Goal: Information Seeking & Learning: Learn about a topic

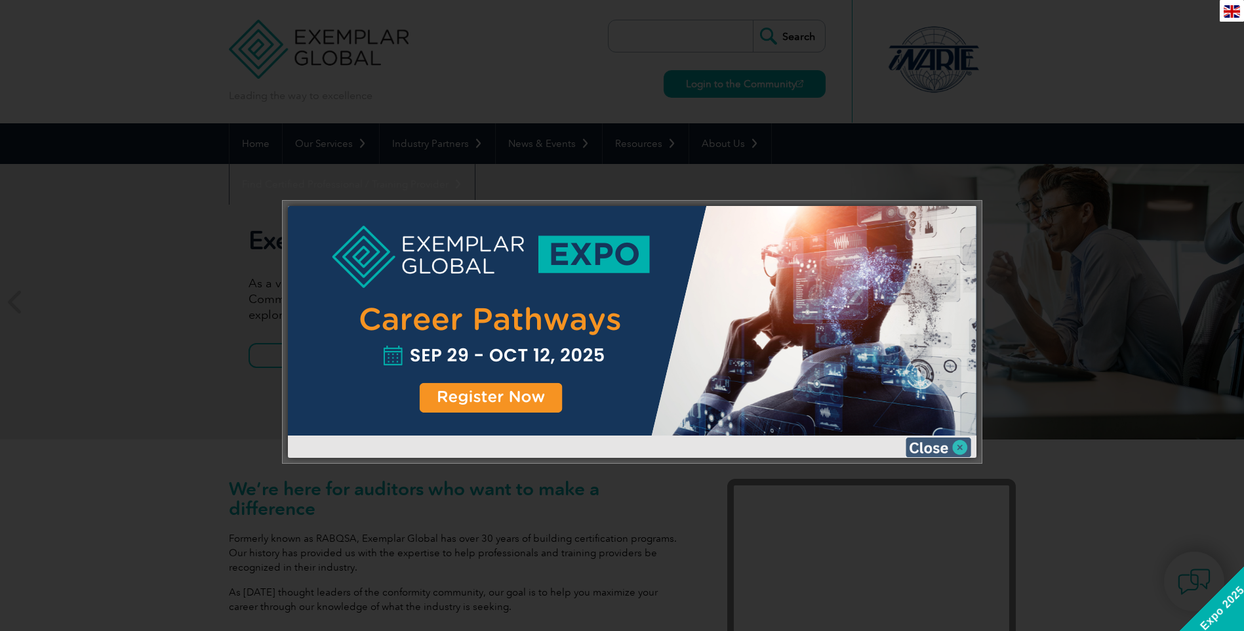
click at [943, 447] on img at bounding box center [938, 447] width 66 height 20
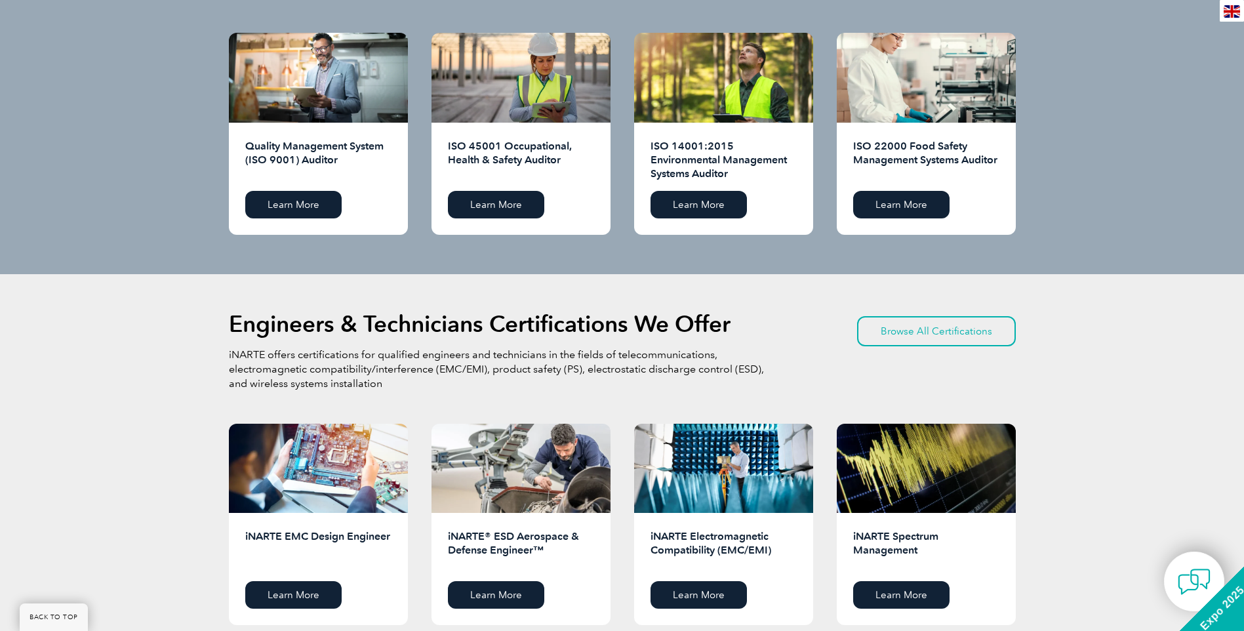
scroll to position [1374, 0]
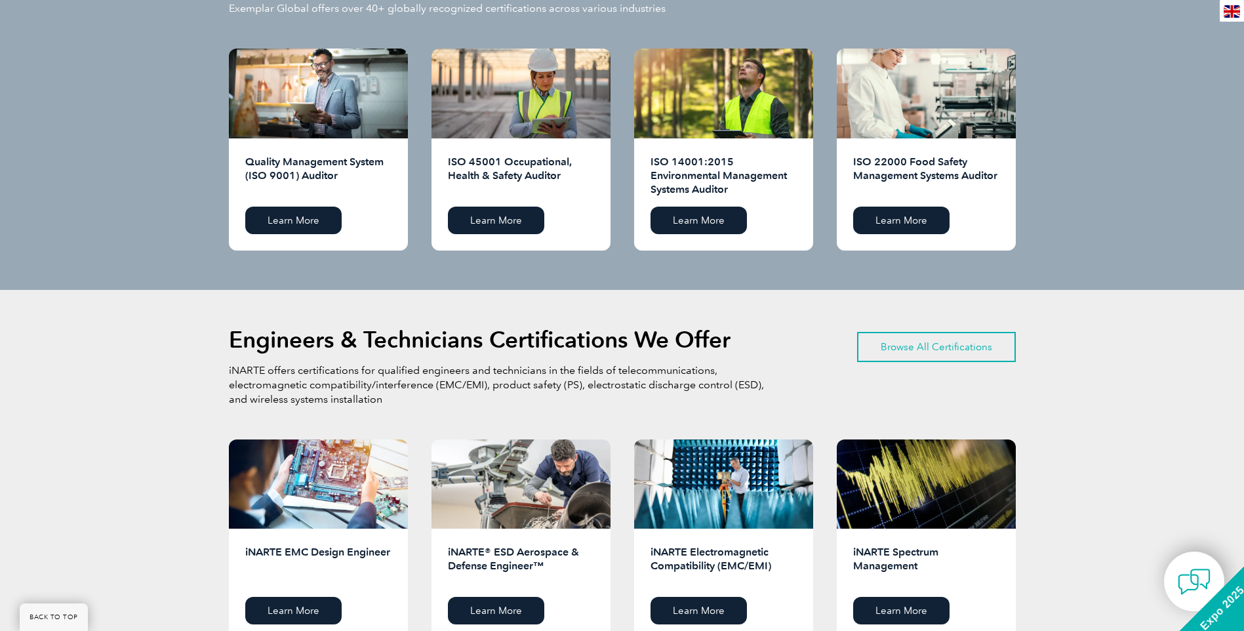
click at [968, 343] on link "Browse All Certifications" at bounding box center [936, 347] width 159 height 30
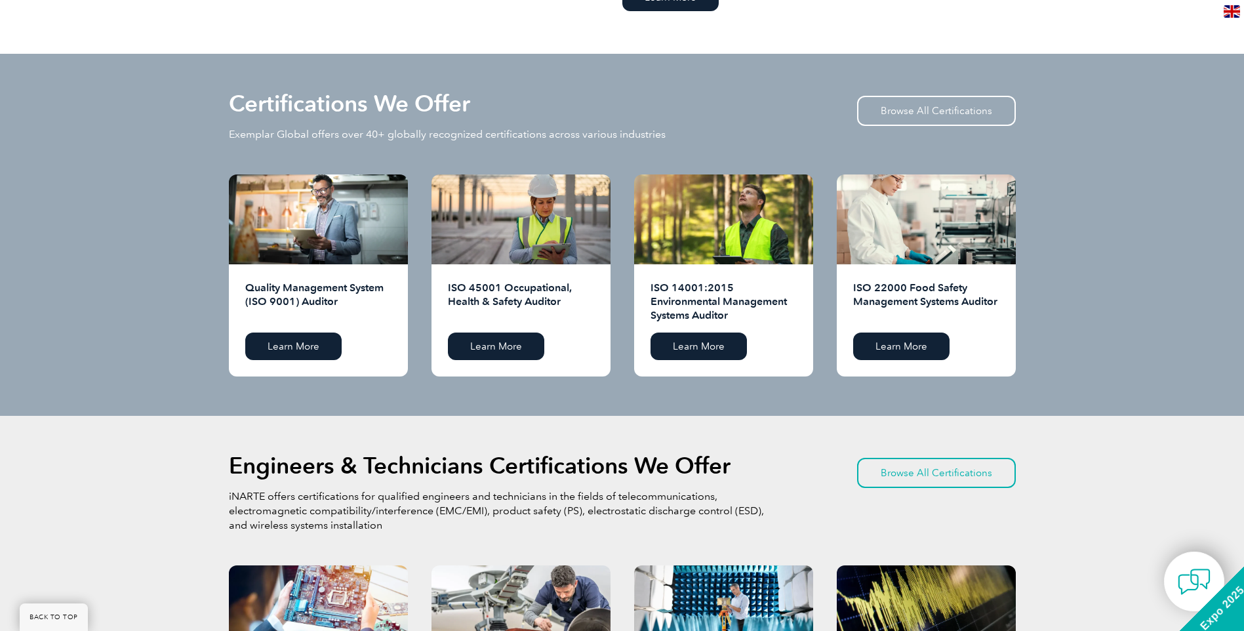
scroll to position [1243, 0]
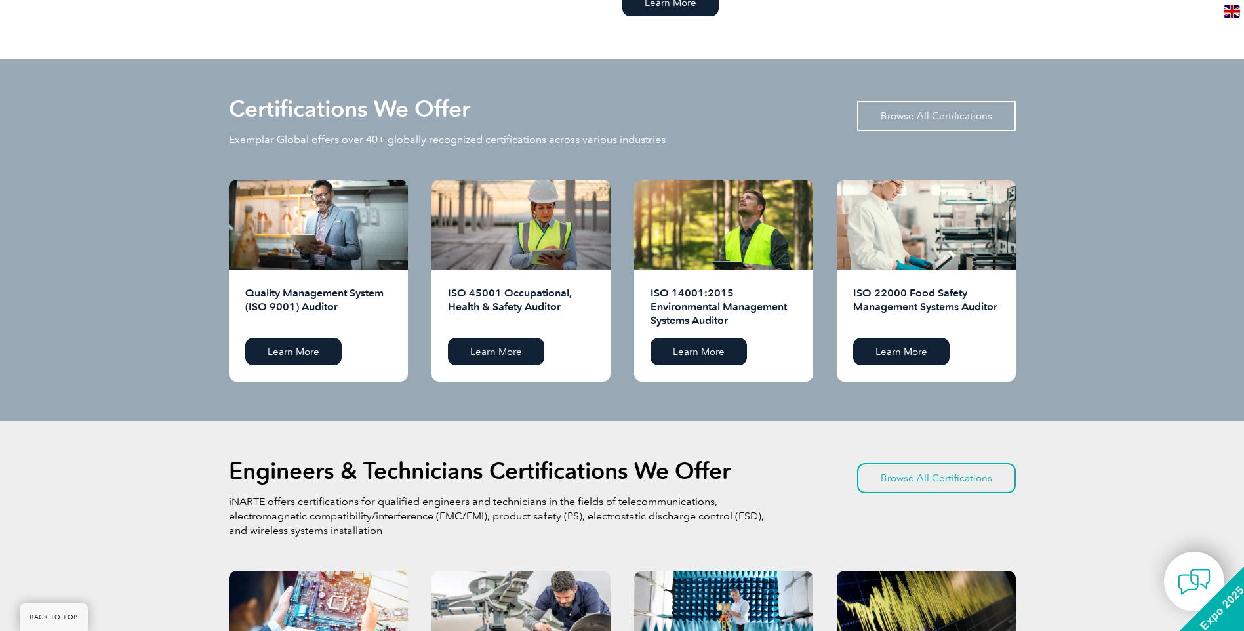
click at [941, 115] on link "Browse All Certifications" at bounding box center [936, 116] width 159 height 30
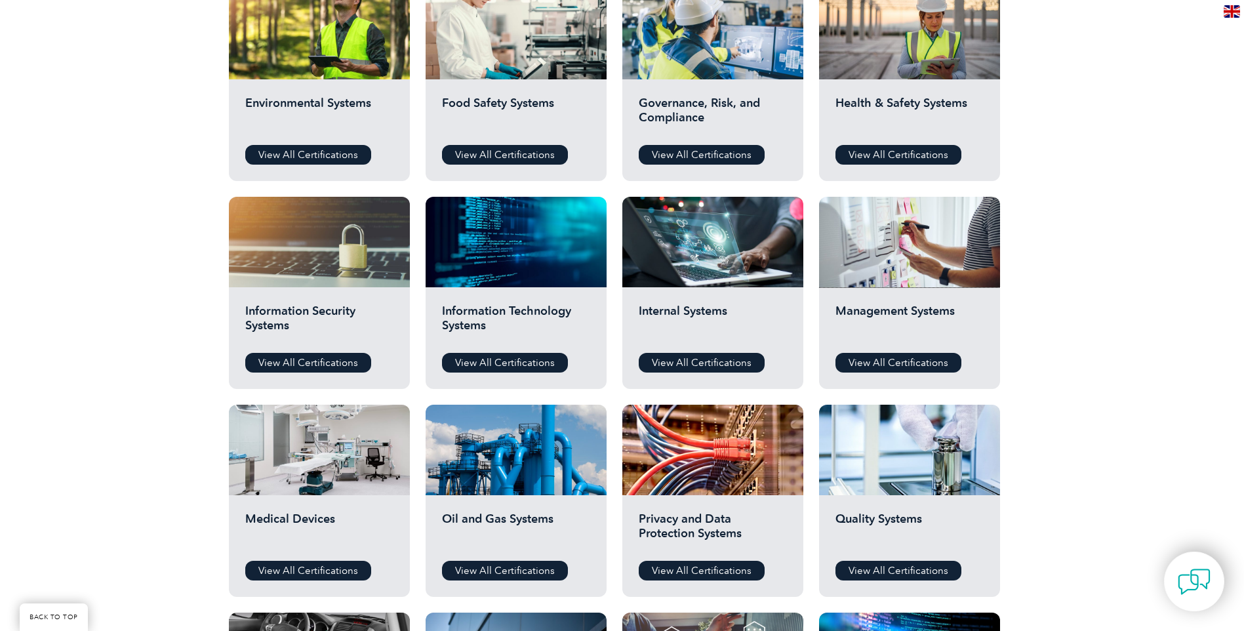
scroll to position [524, 0]
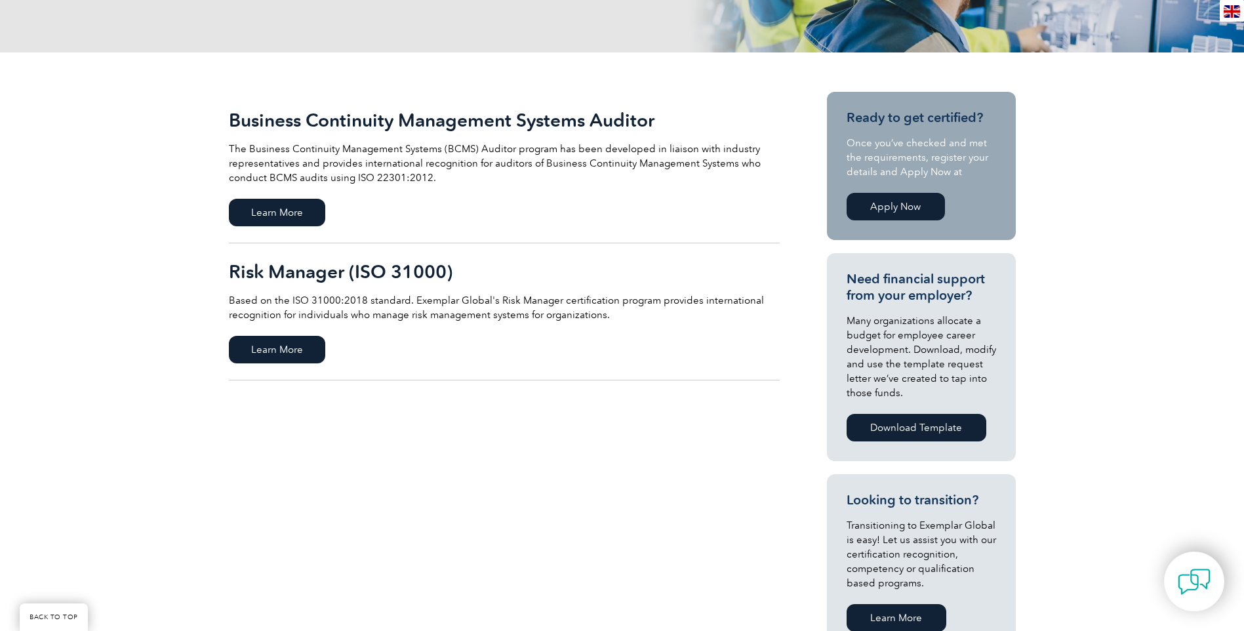
scroll to position [262, 0]
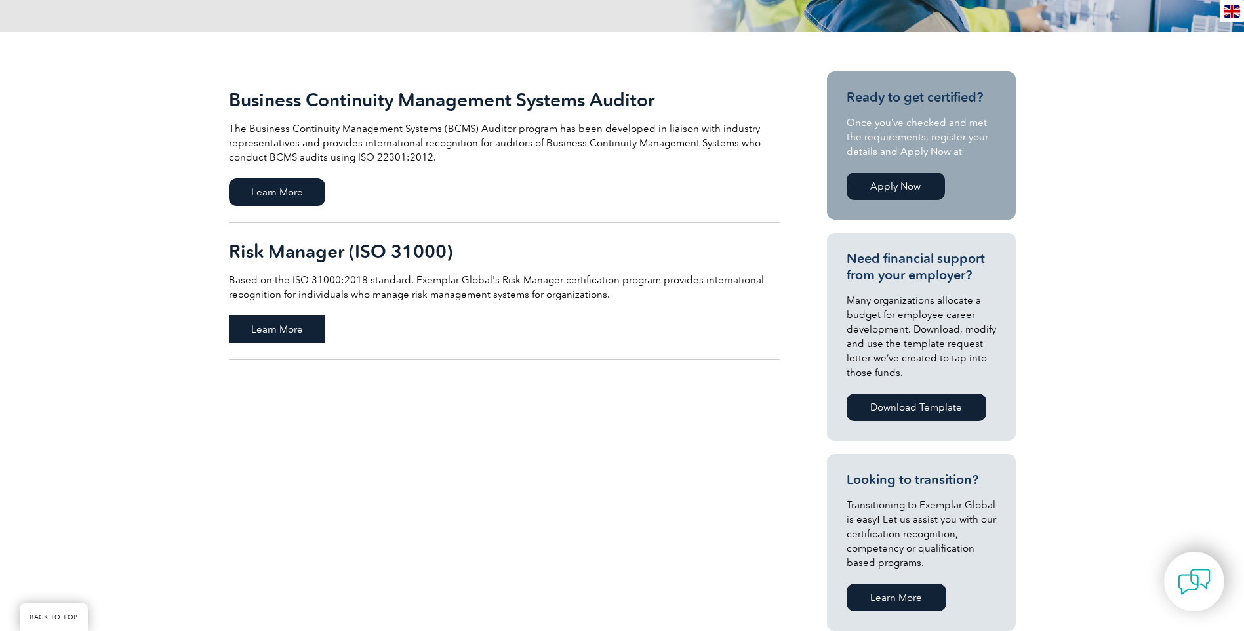
click at [273, 329] on span "Learn More" at bounding box center [277, 329] width 96 height 28
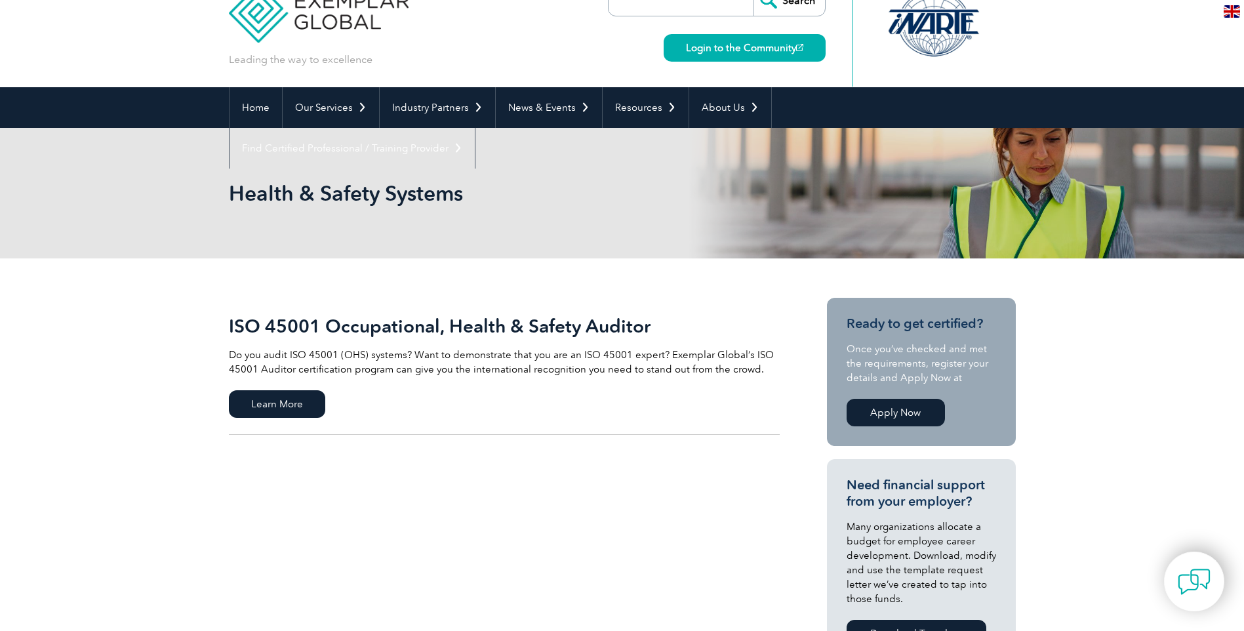
scroll to position [66, 0]
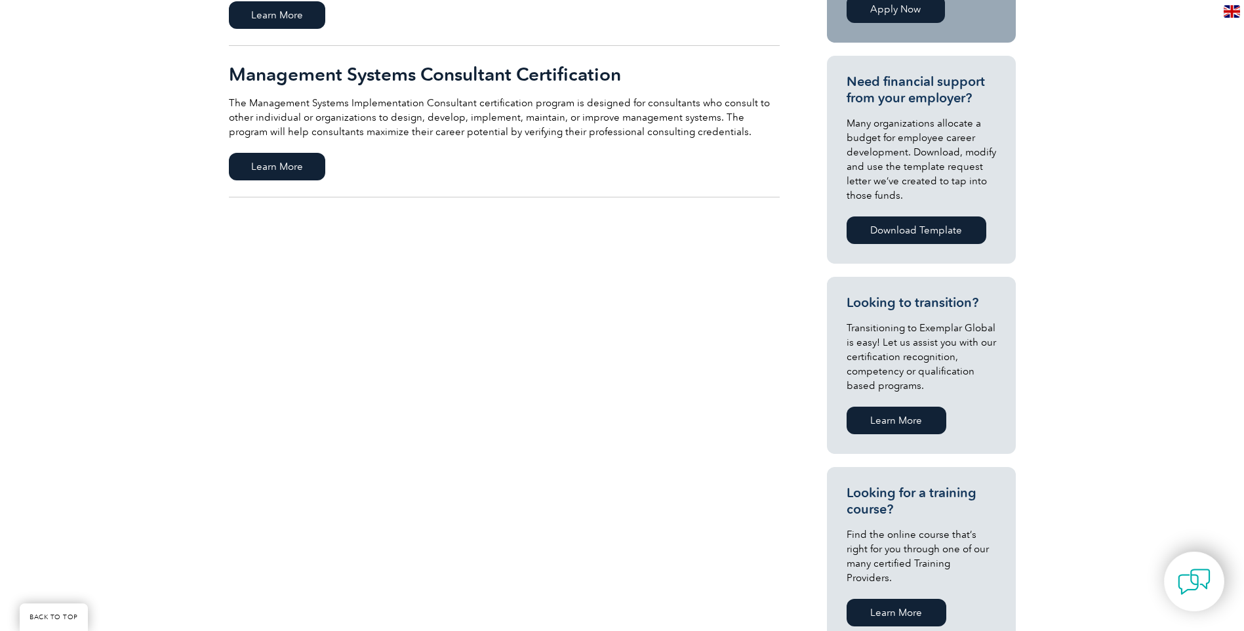
scroll to position [459, 0]
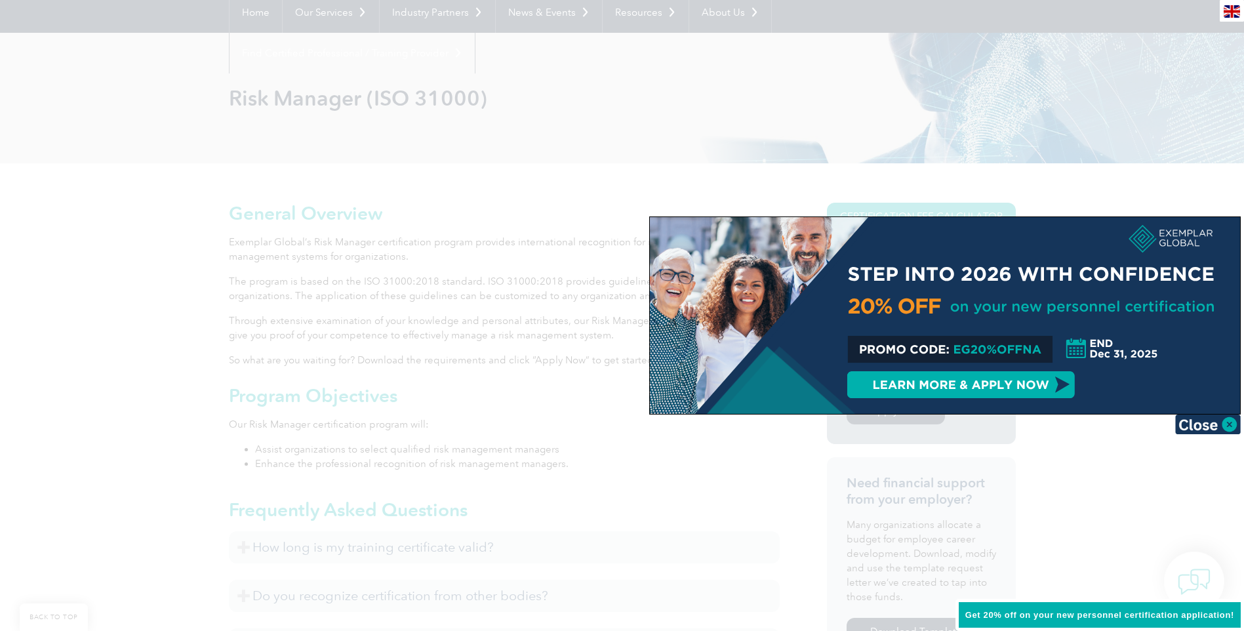
scroll to position [197, 0]
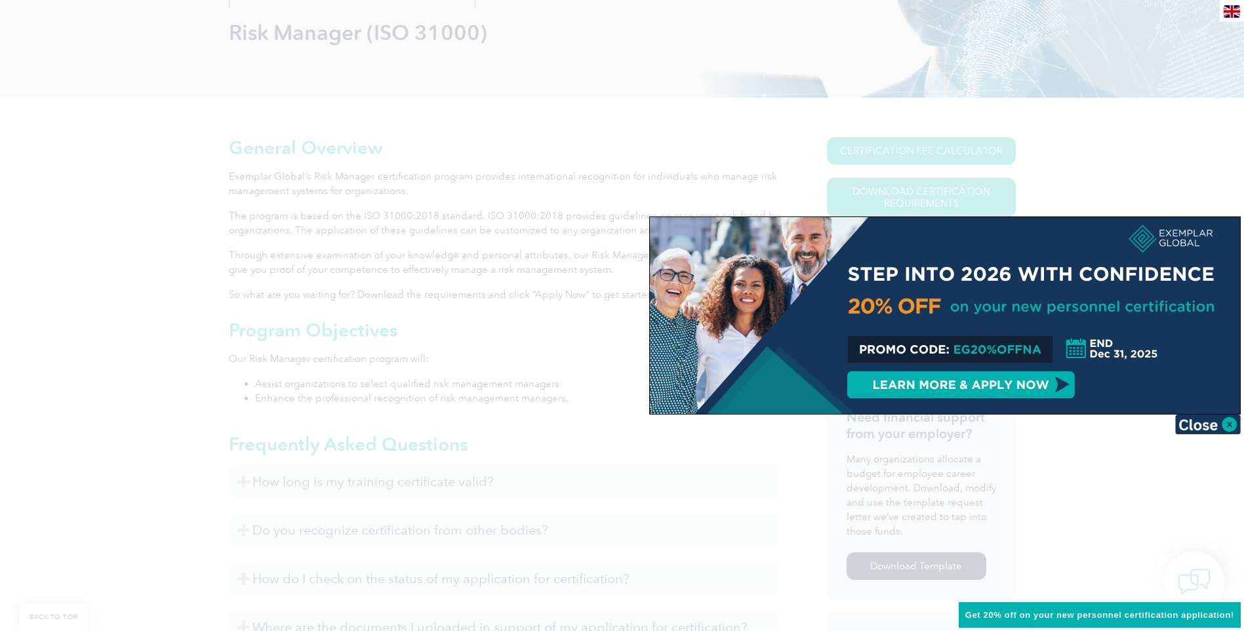
click at [1006, 382] on div at bounding box center [945, 315] width 590 height 197
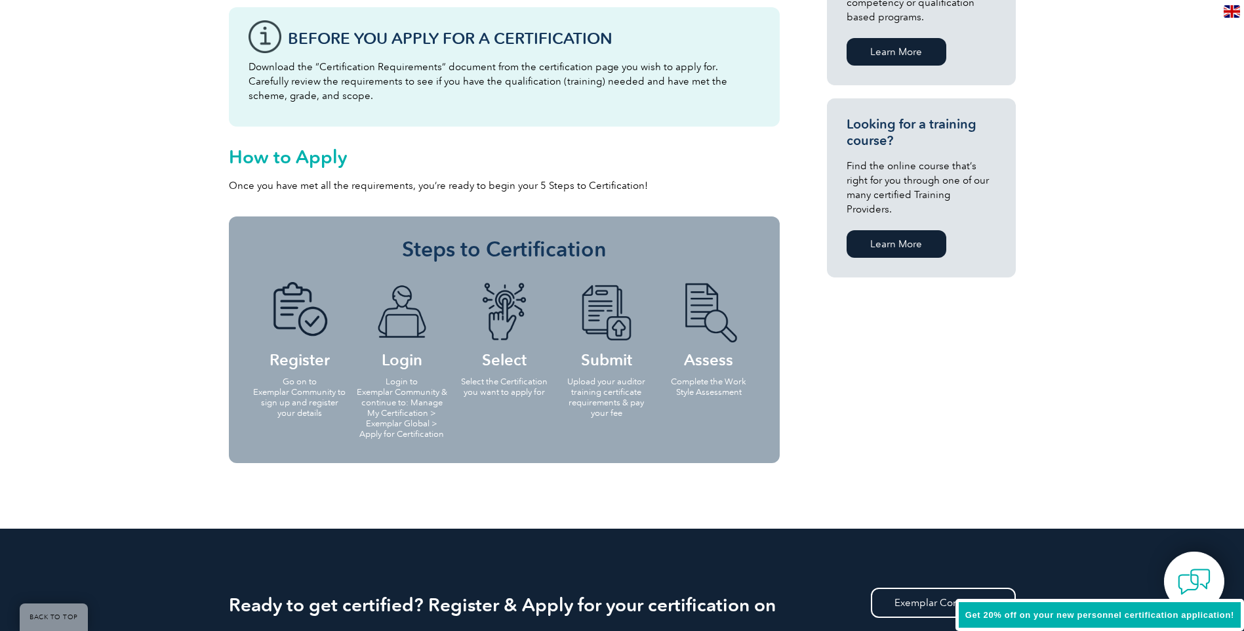
scroll to position [1049, 0]
